Goal: Transaction & Acquisition: Purchase product/service

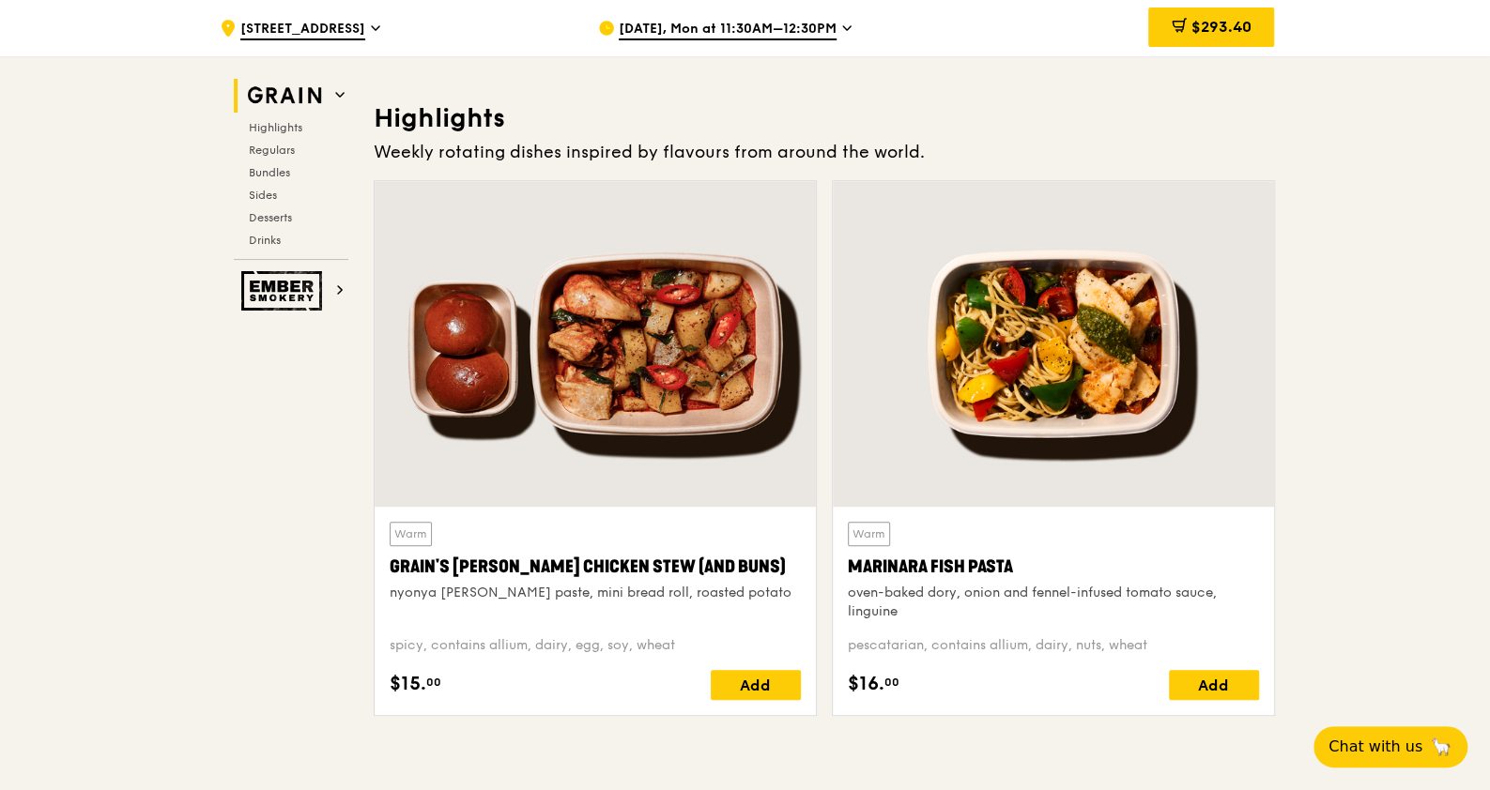
scroll to position [587, 0]
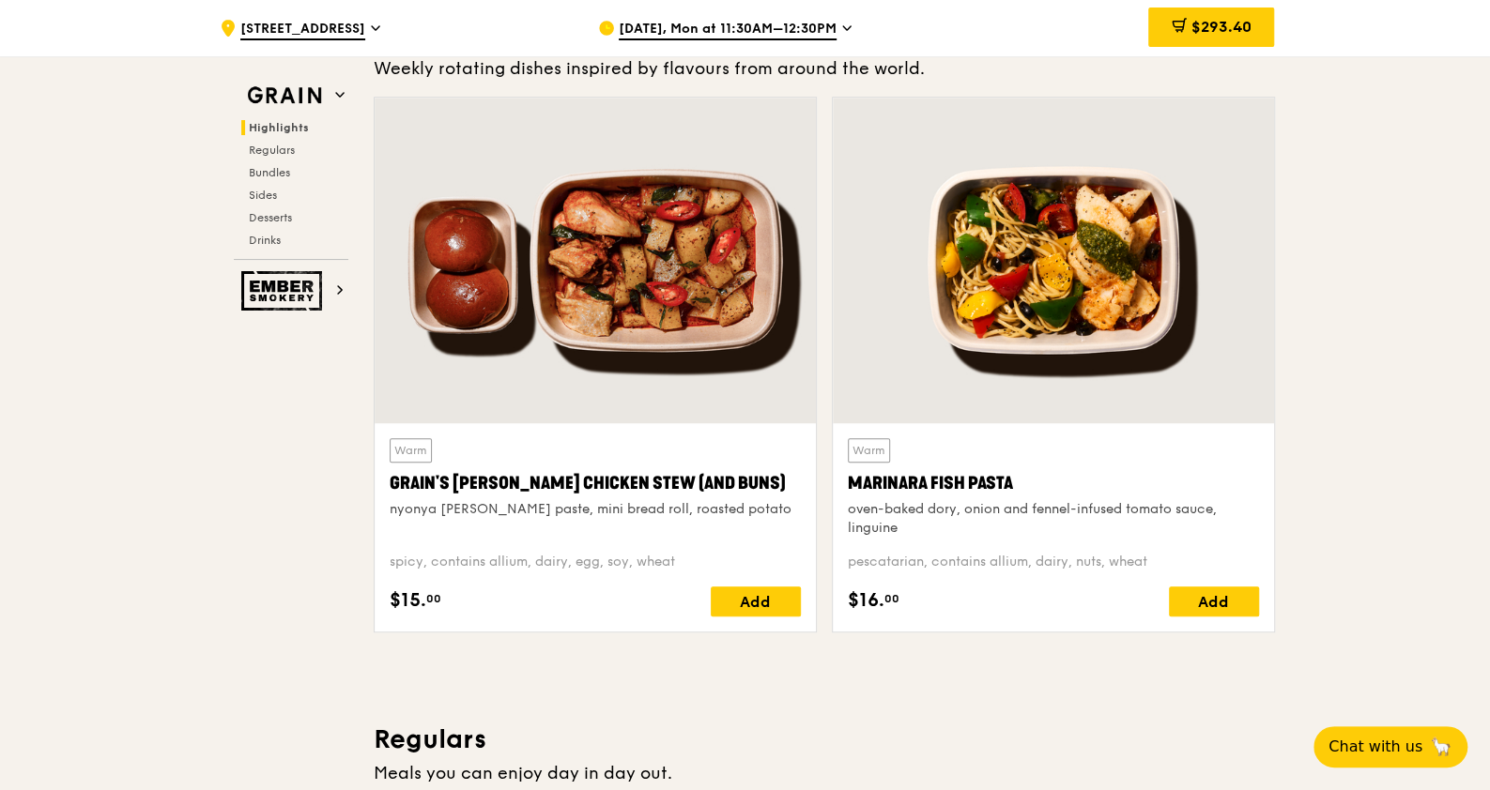
click at [1065, 354] on div at bounding box center [1053, 261] width 441 height 326
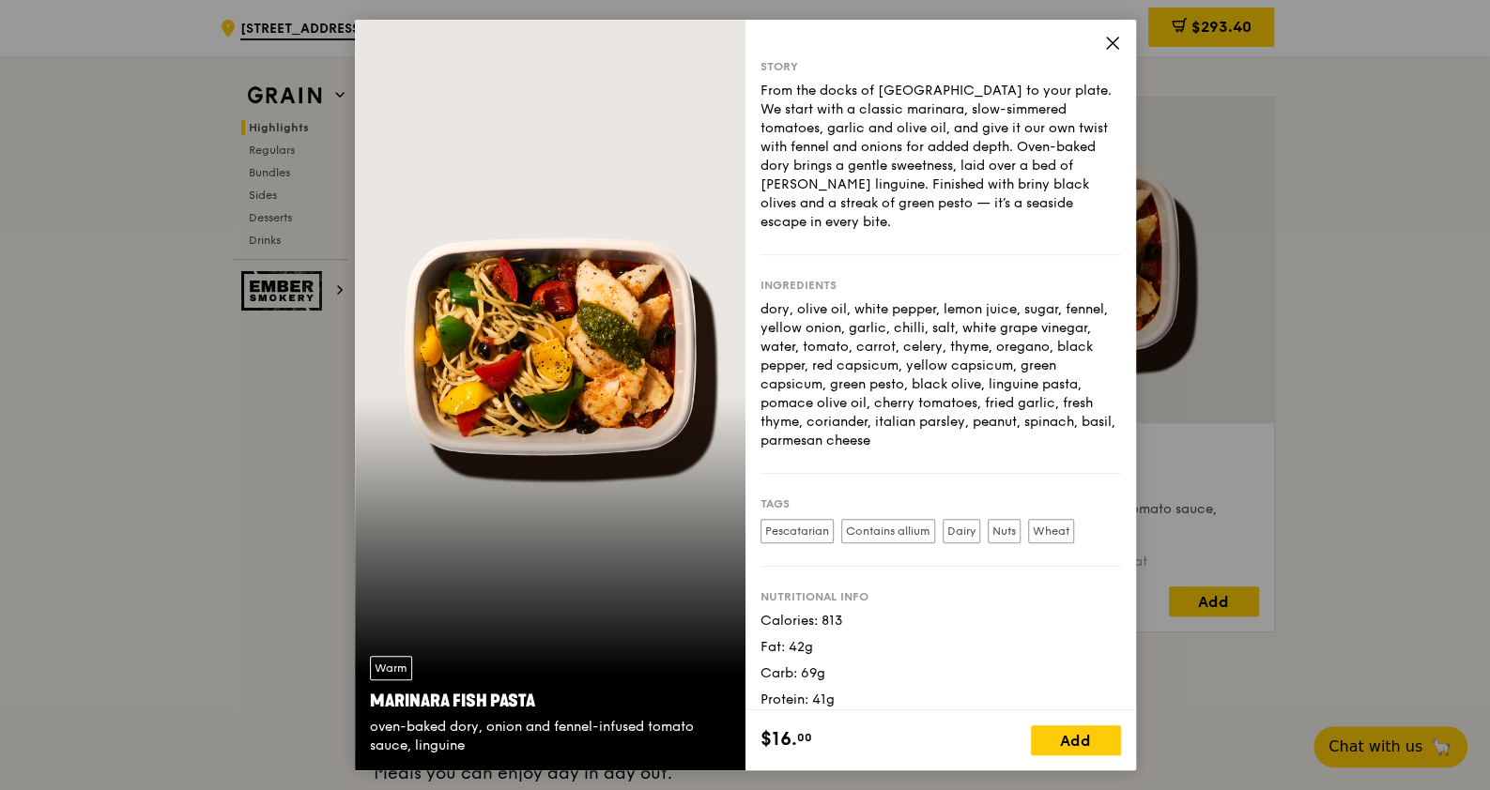
click at [1119, 49] on icon at bounding box center [1112, 43] width 17 height 17
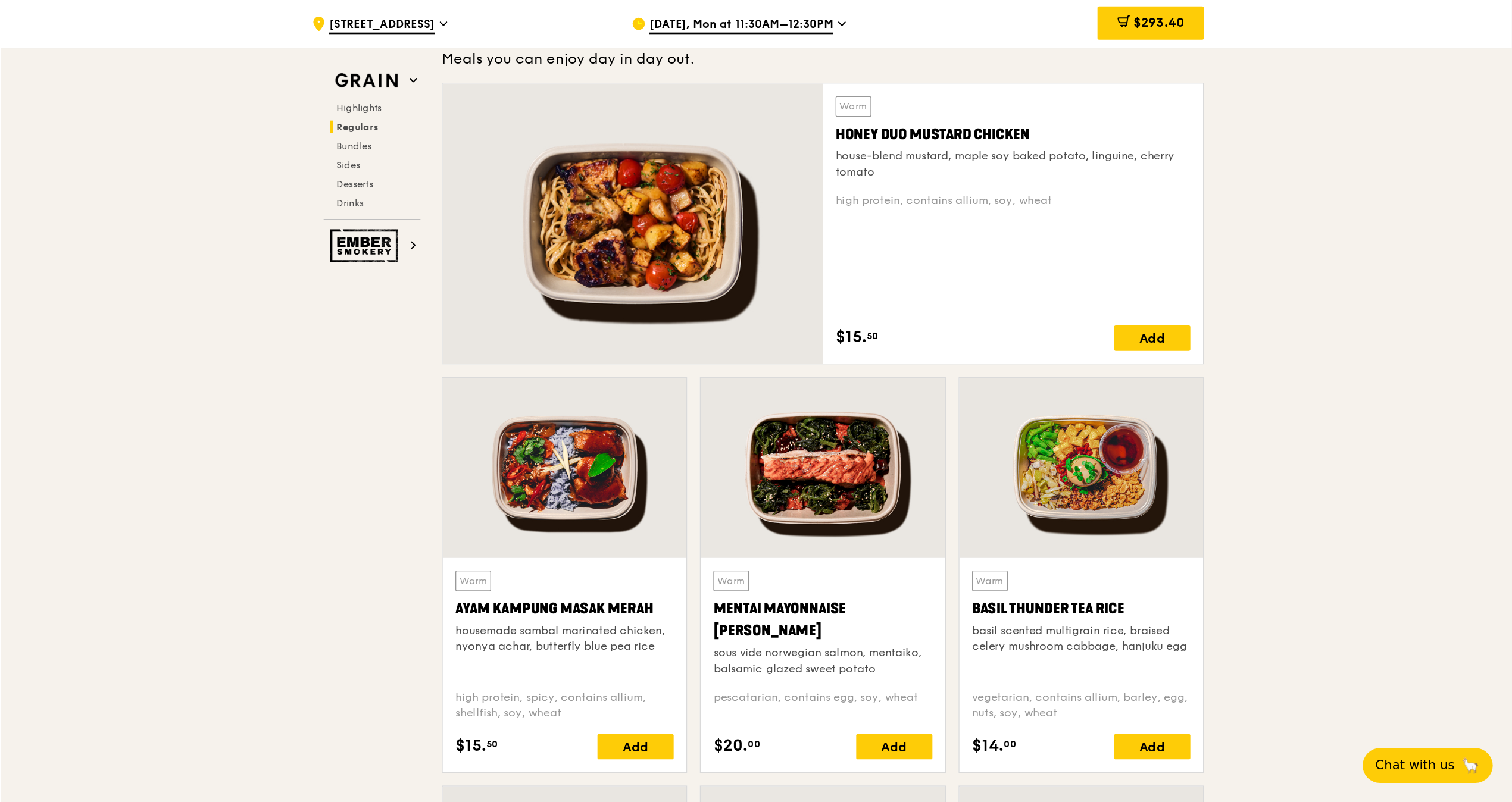
scroll to position [818, 0]
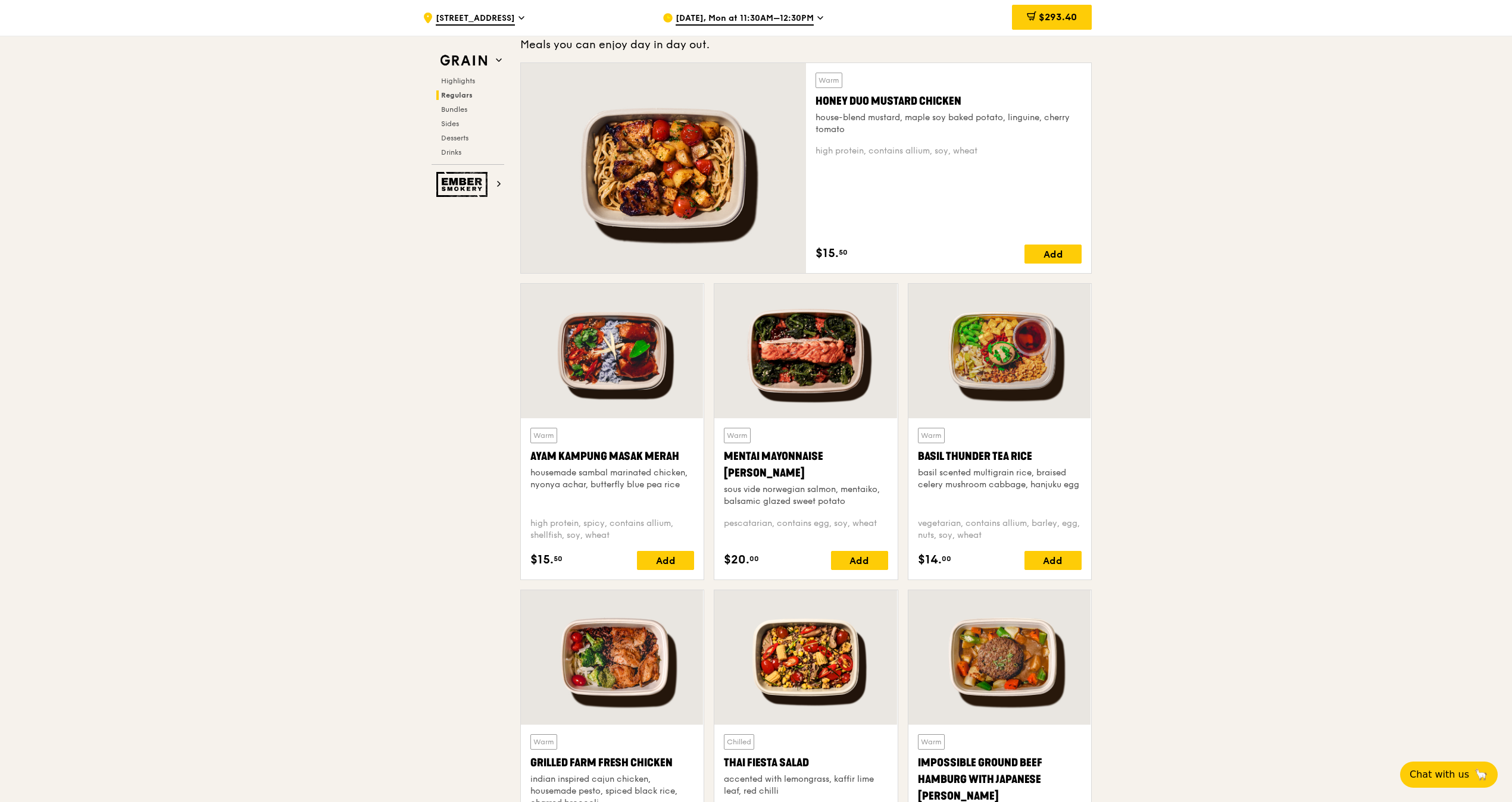
drag, startPoint x: 1339, startPoint y: 432, endPoint x: 1513, endPoint y: 214, distance: 278.9
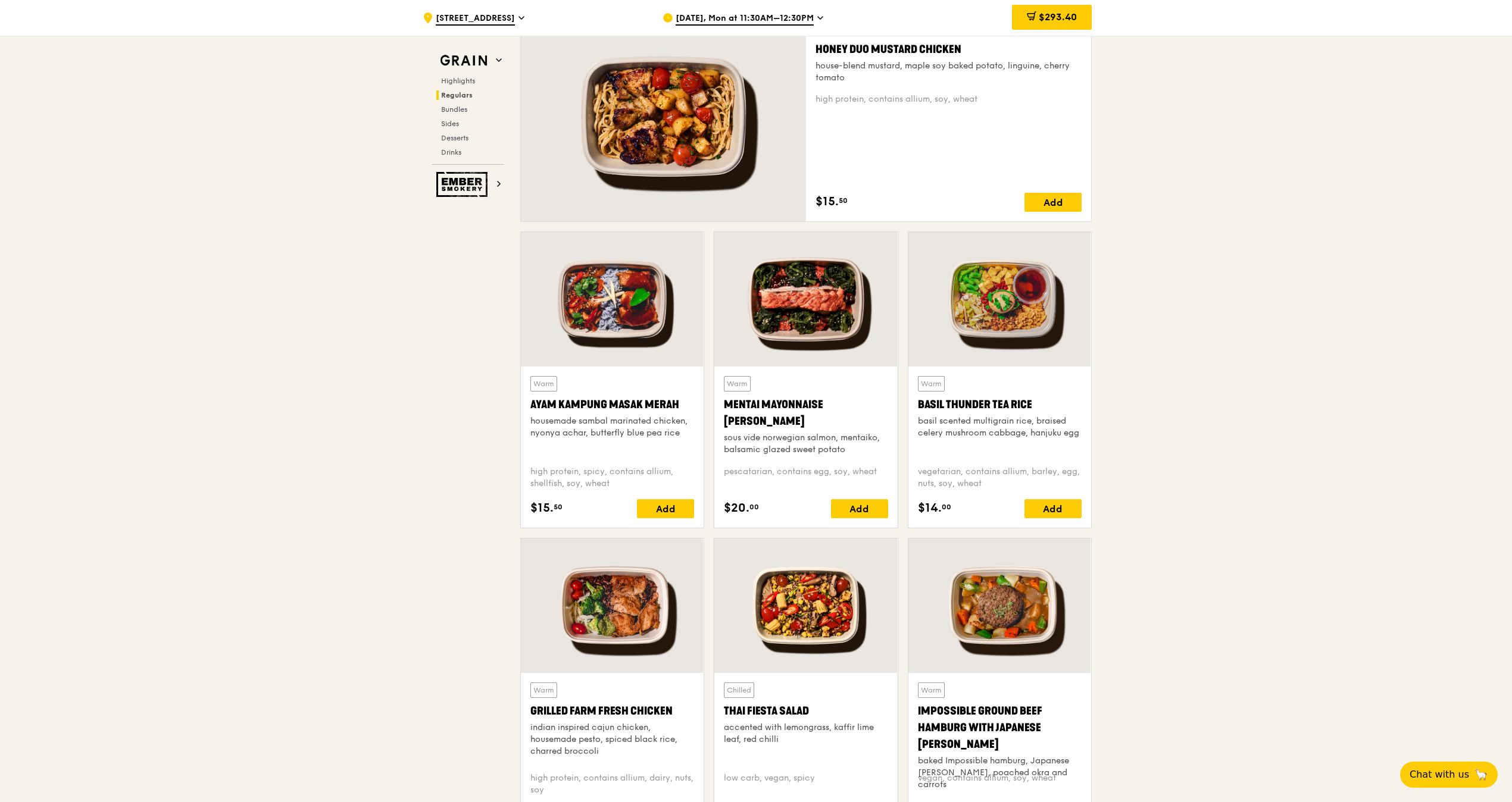
scroll to position [837, 0]
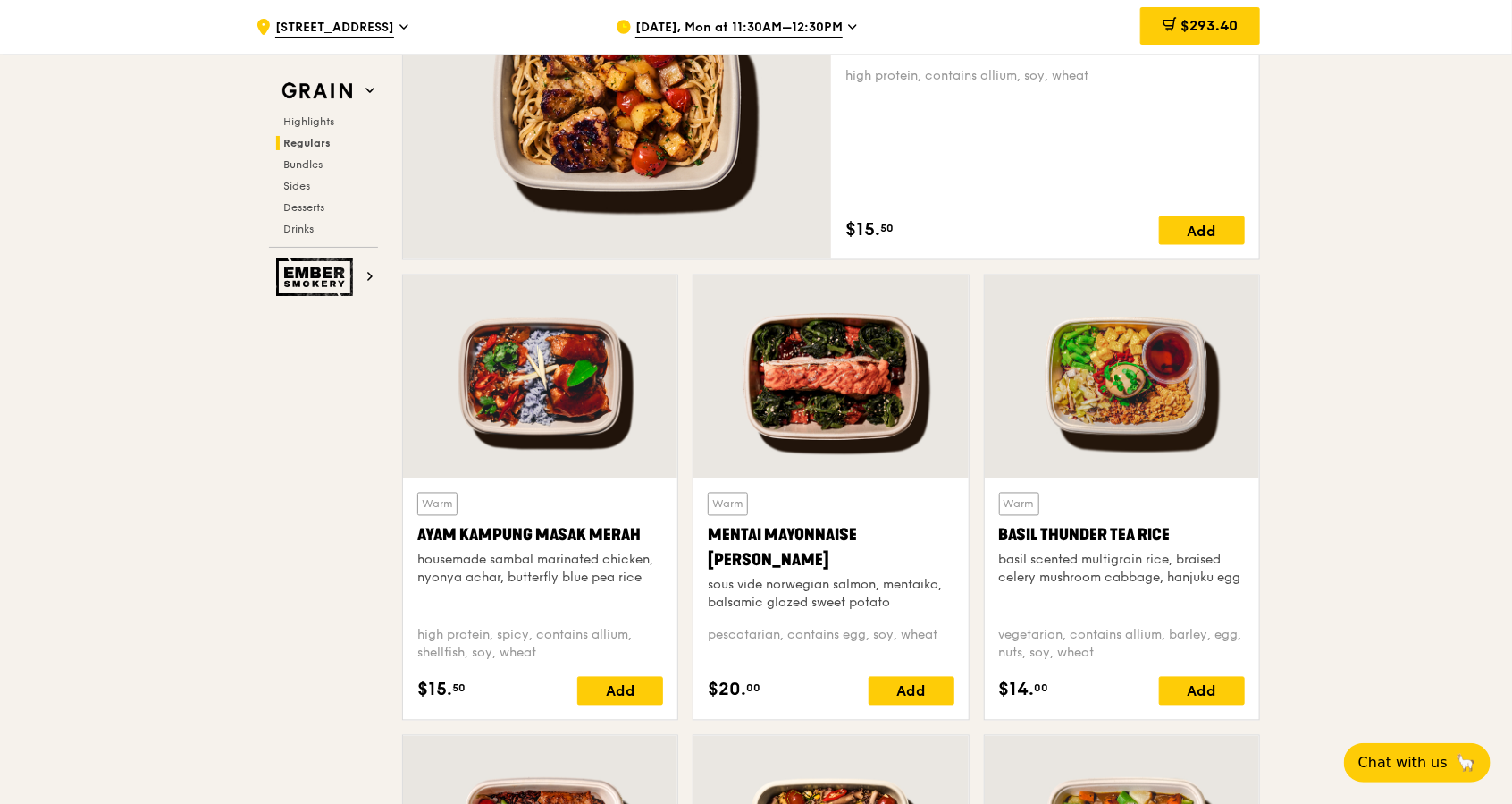
scroll to position [1497, 0]
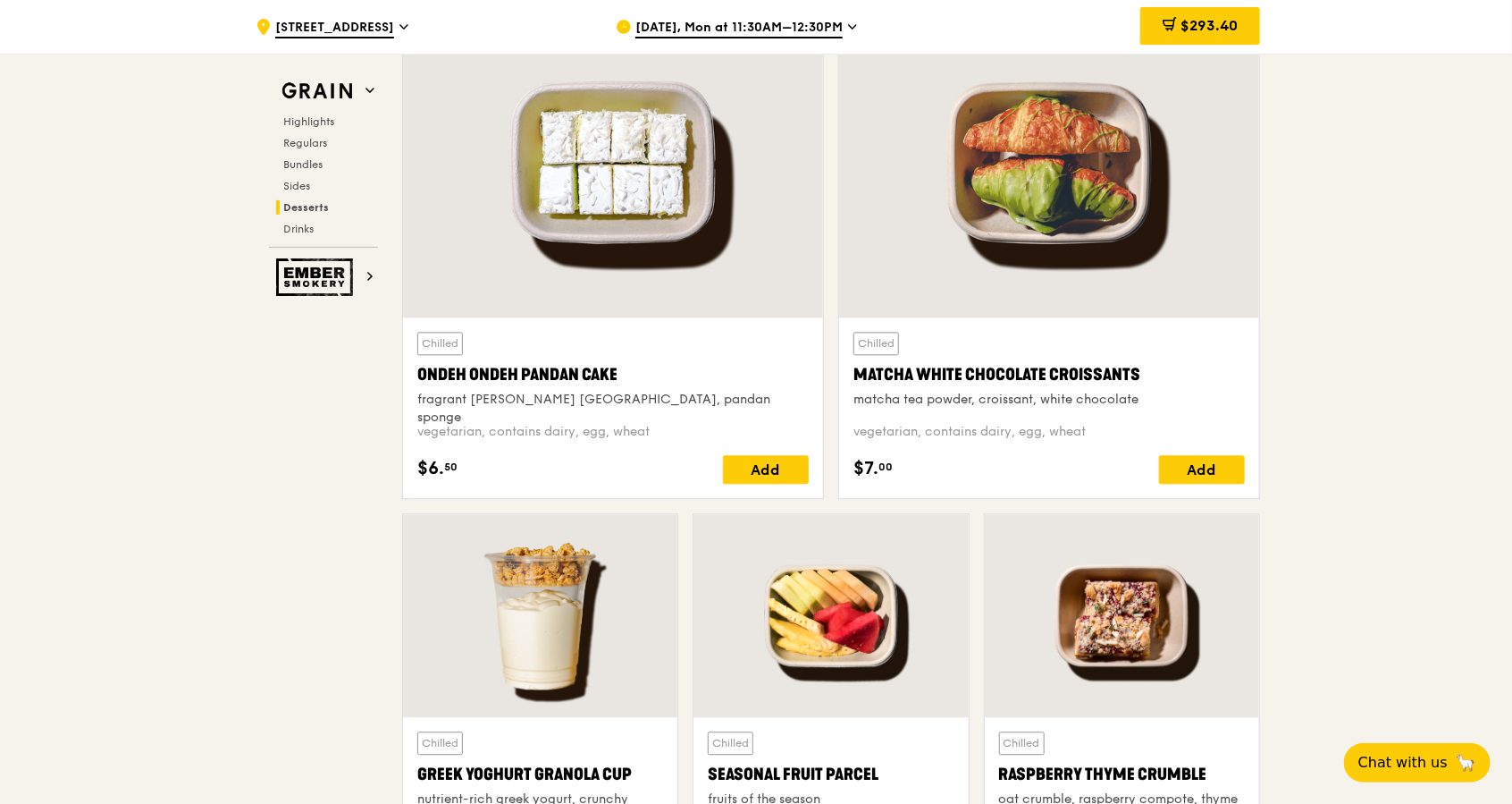
scroll to position [5241, 0]
